Goal: Task Accomplishment & Management: Use online tool/utility

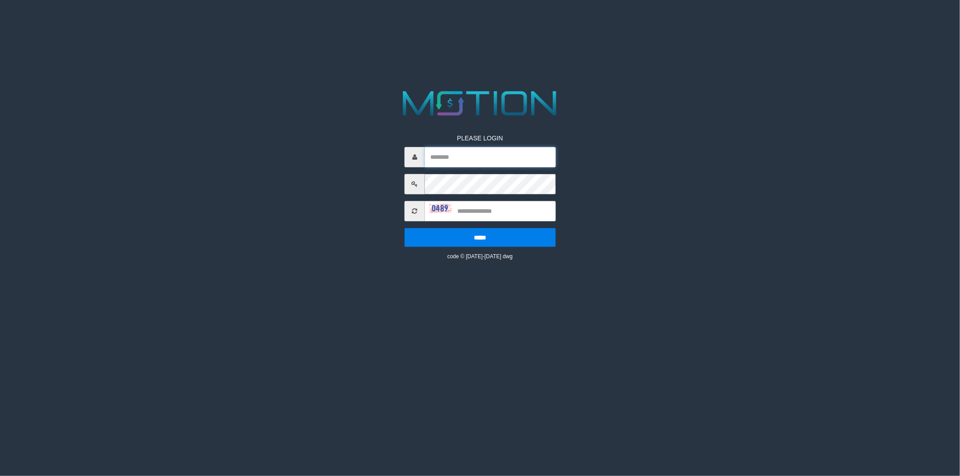
click at [457, 157] on input "text" at bounding box center [490, 157] width 131 height 20
click at [330, 167] on div "PLEASE LOGIN ***** code © 2012-2018 dwg" at bounding box center [480, 174] width 494 height 174
